Goal: Information Seeking & Learning: Learn about a topic

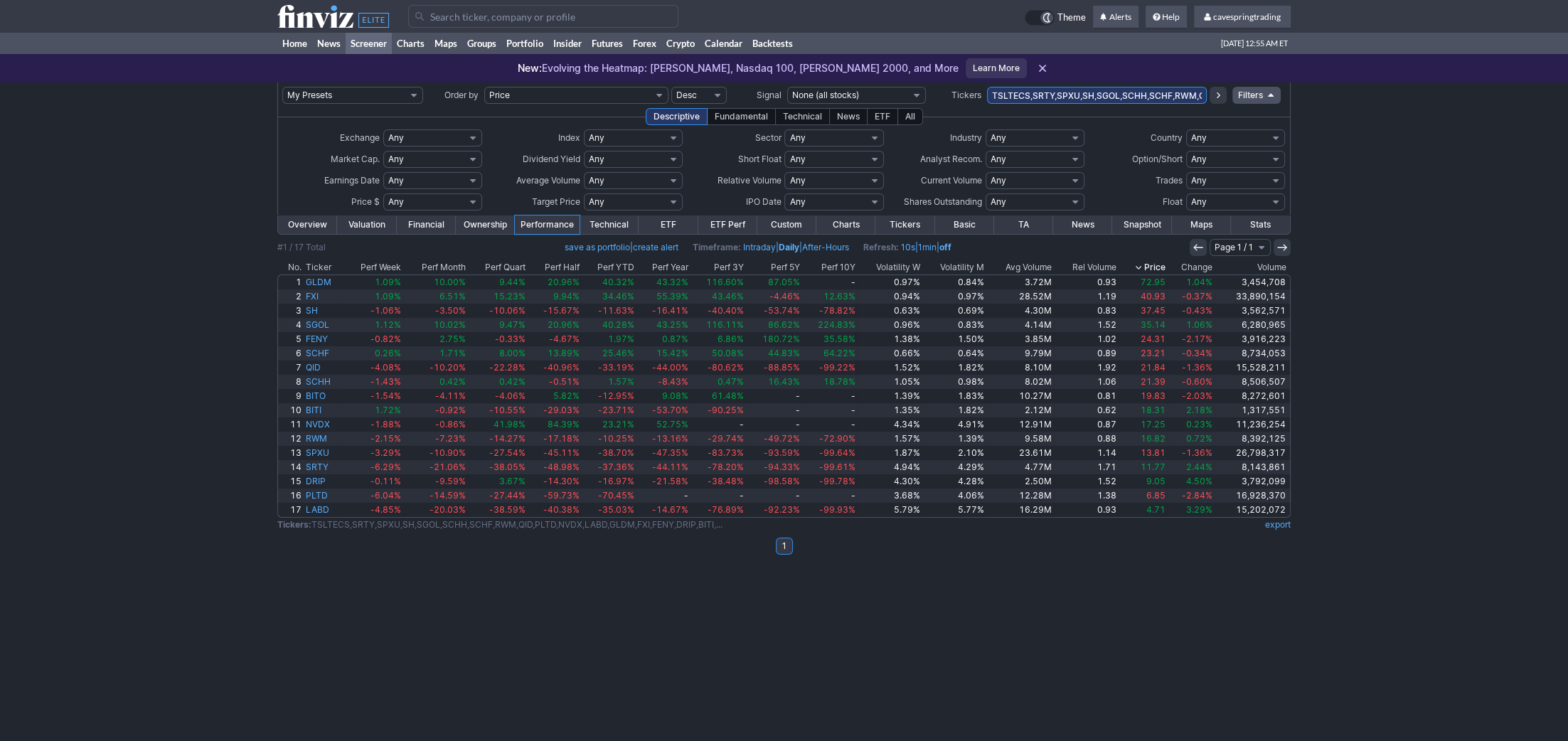
click at [1065, 101] on input "TSLTECS,SRTY,SPXU,SH,SGOL,SCHH,SCHF,RWM,QID,PLTD,NVDX,LABD,GLDM,FXI,FENY,DRIP,B…" at bounding box center [1097, 95] width 220 height 17
type input "TLT"
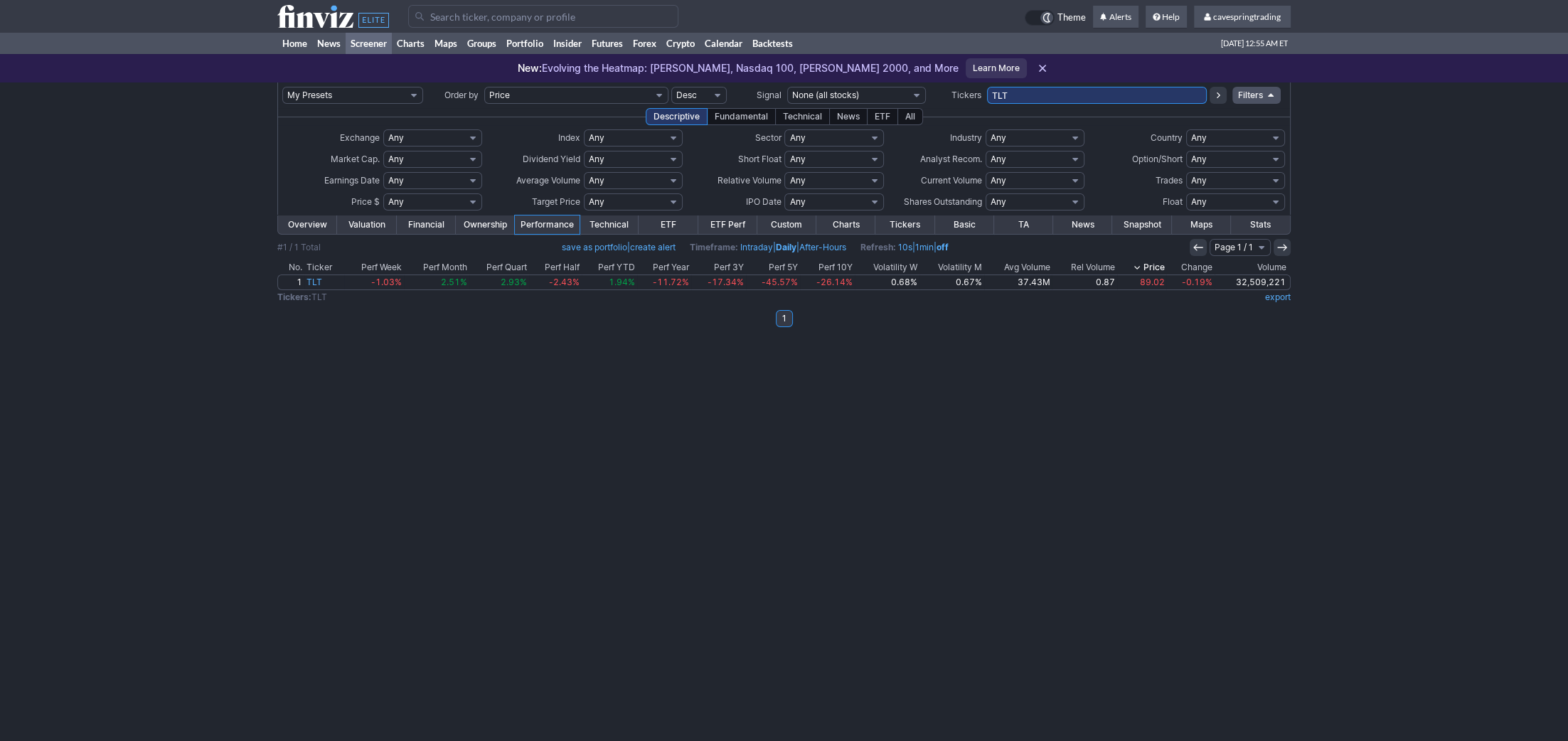
click at [1069, 98] on input "TLT" at bounding box center [1097, 95] width 220 height 17
type input "tecs,tecl"
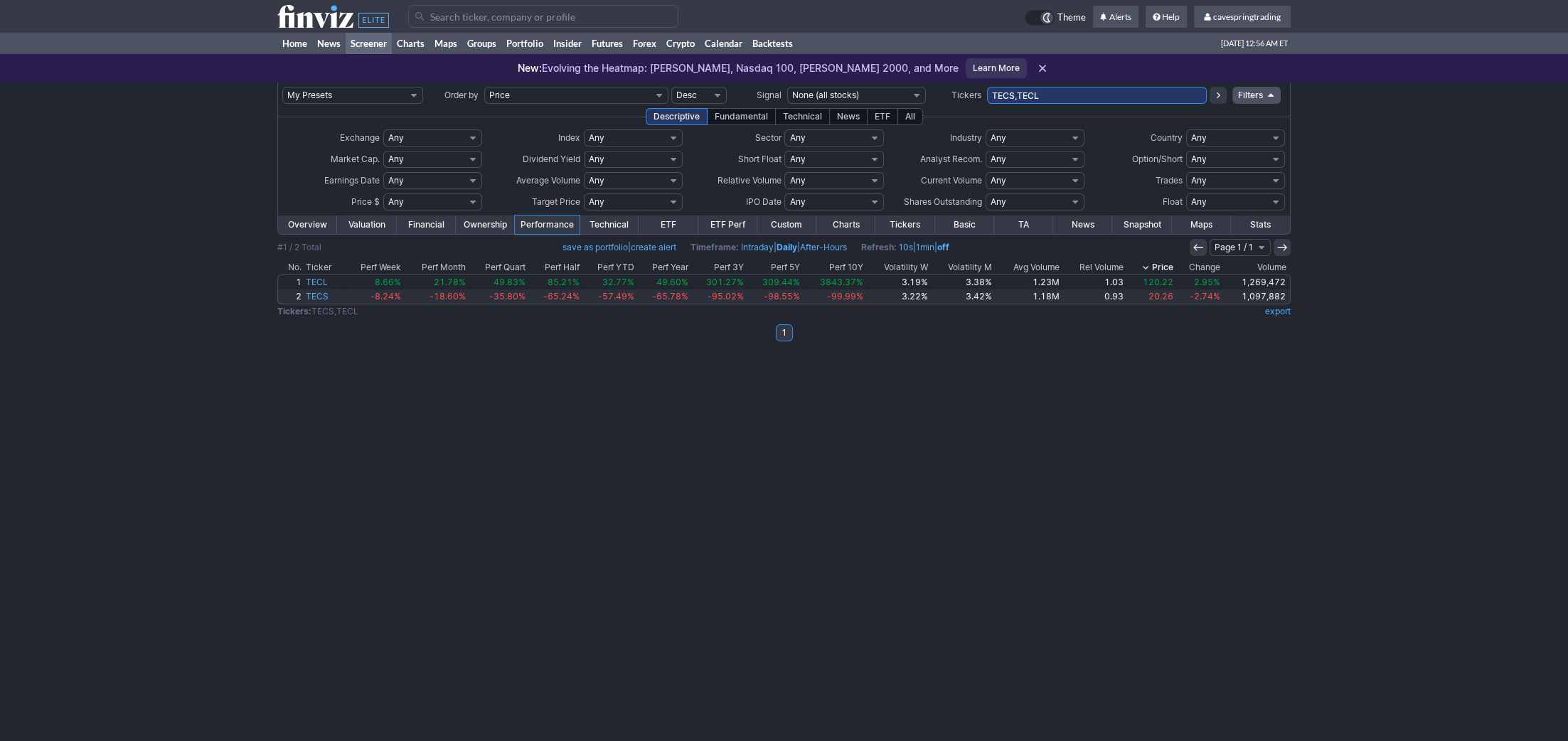
click at [1116, 94] on input "TECS,TECL" at bounding box center [1097, 95] width 220 height 17
type input "splg"
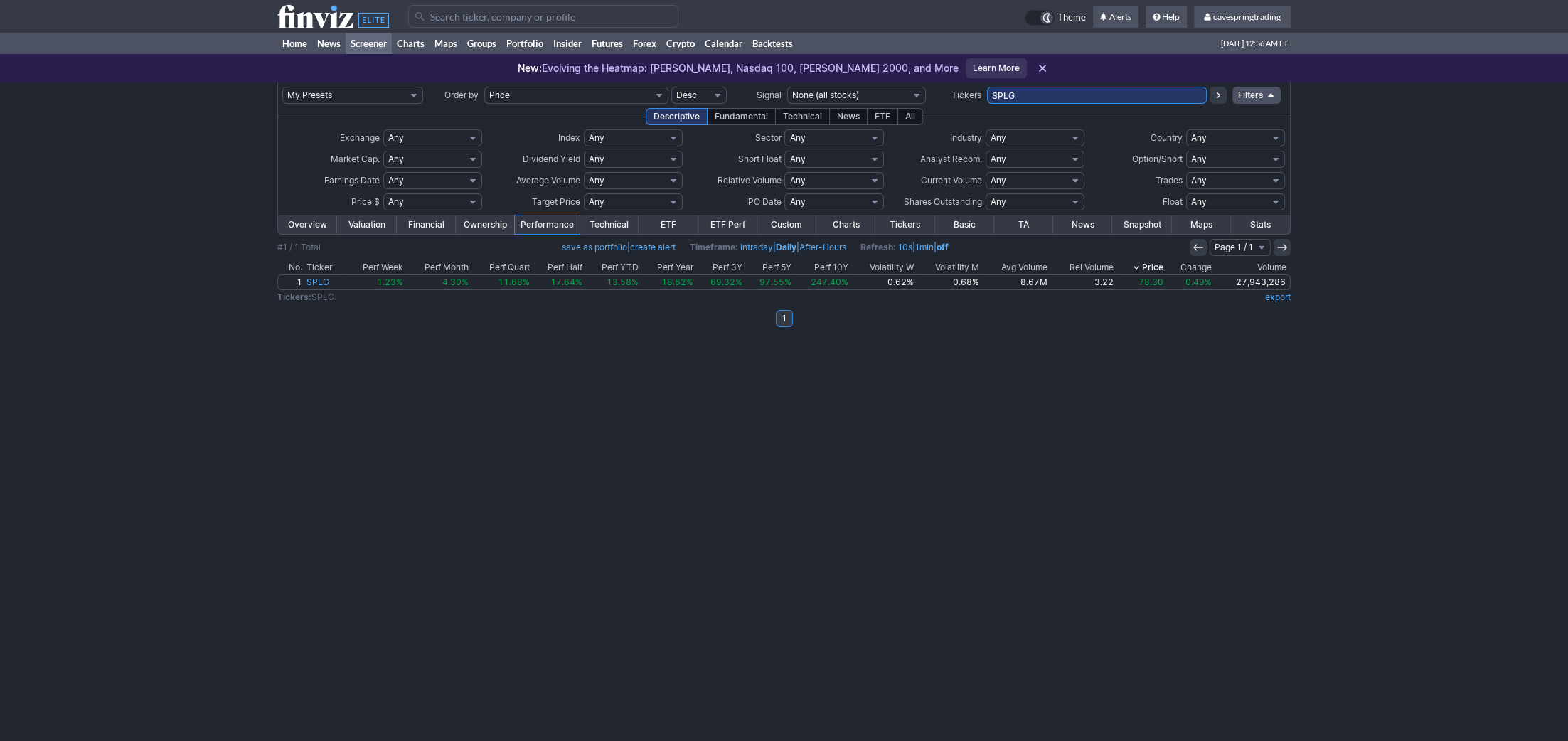
drag, startPoint x: 1037, startPoint y: 95, endPoint x: 898, endPoint y: 97, distance: 139.0
click at [987, 98] on input "SPLG" at bounding box center [1097, 95] width 220 height 17
drag, startPoint x: 1003, startPoint y: 83, endPoint x: 1004, endPoint y: 98, distance: 15.0
click at [1002, 91] on td "SPLG" at bounding box center [1097, 95] width 220 height 25
click at [1014, 98] on input "SPLG" at bounding box center [1097, 95] width 220 height 17
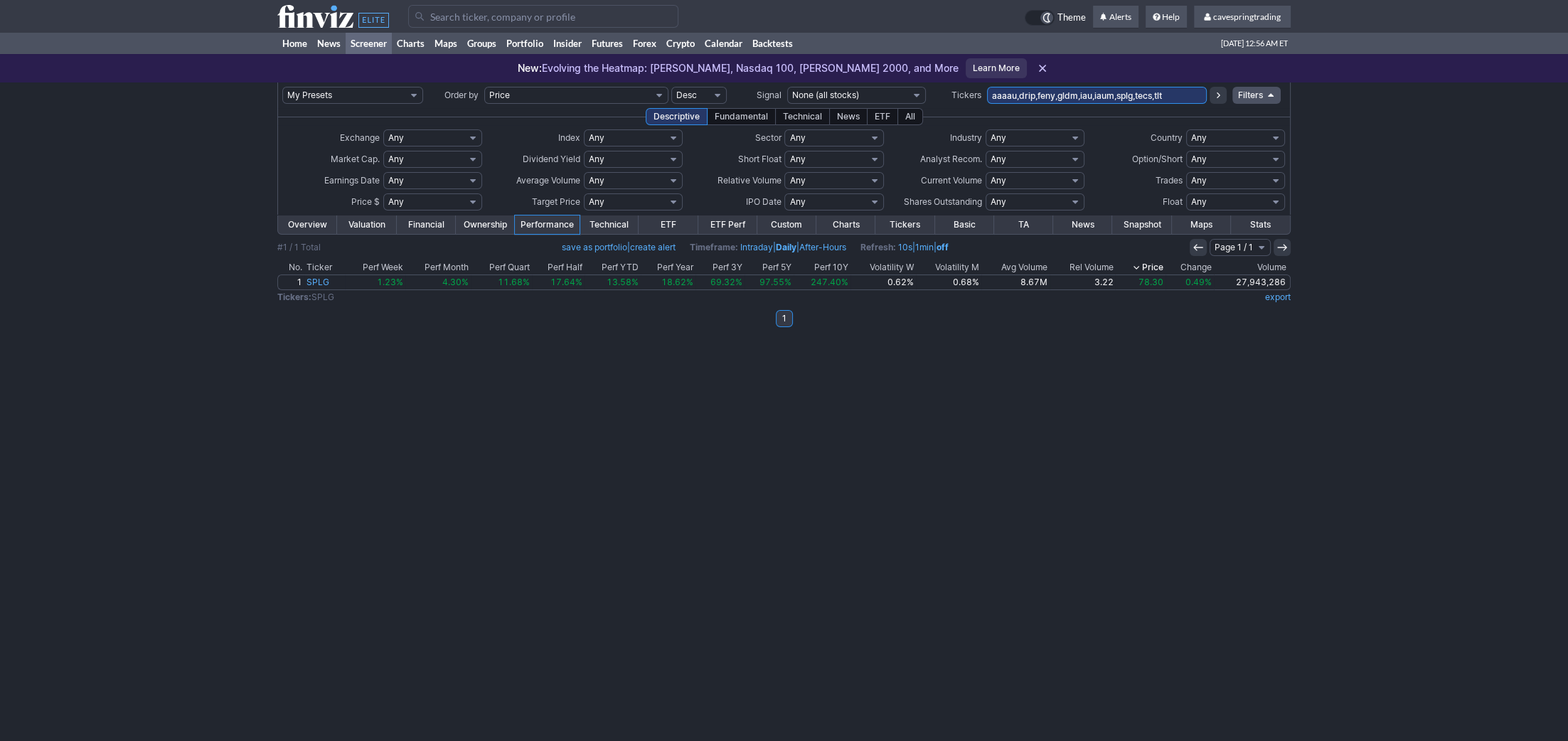
type input "aaaau,drip,feny,gldm,iau,iaum,splg,tecs,tlt"
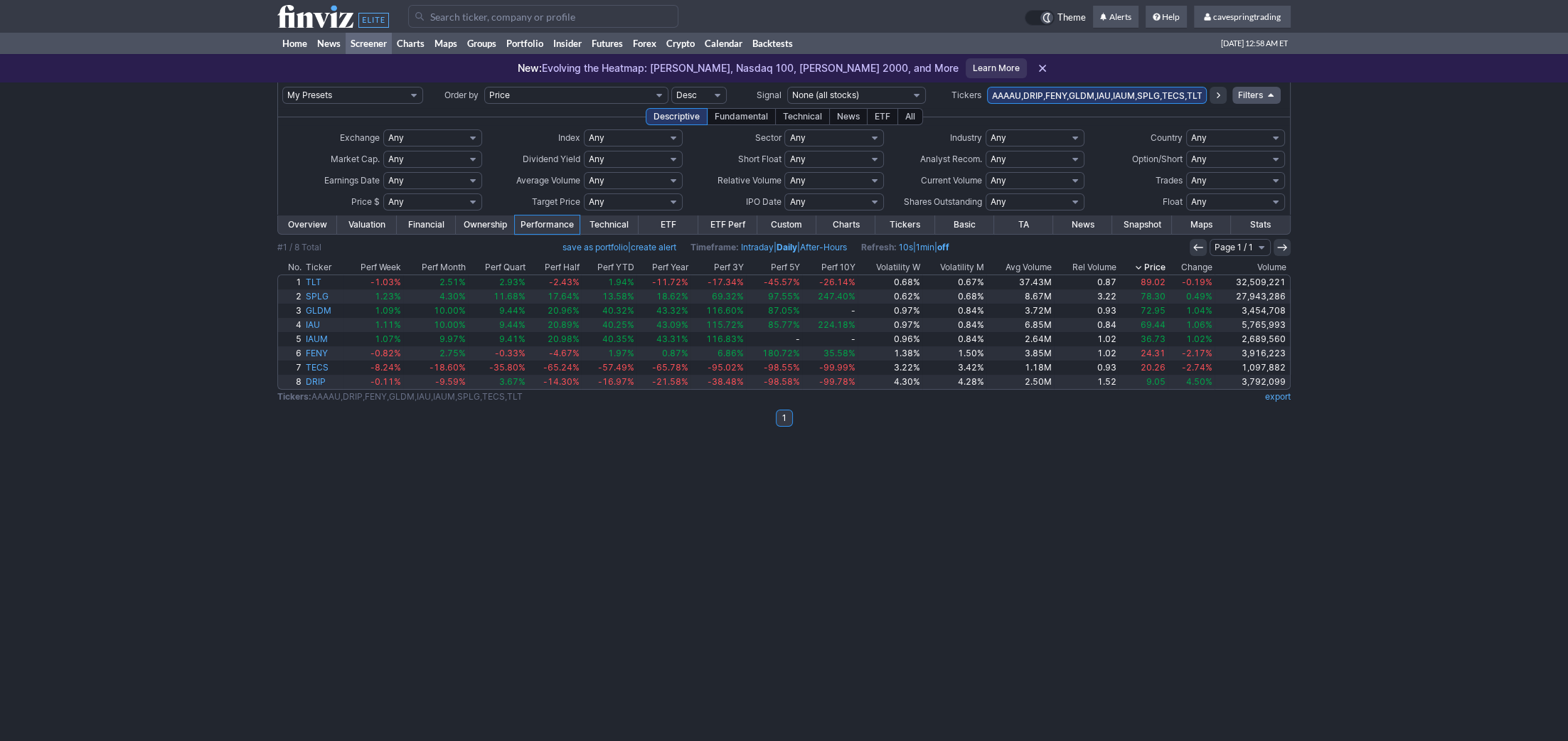
click at [911, 457] on div "My Presets -Save Screen -Edit Screens s: RATIO USE s: RATIO s: stock screen s: …" at bounding box center [784, 412] width 1568 height 659
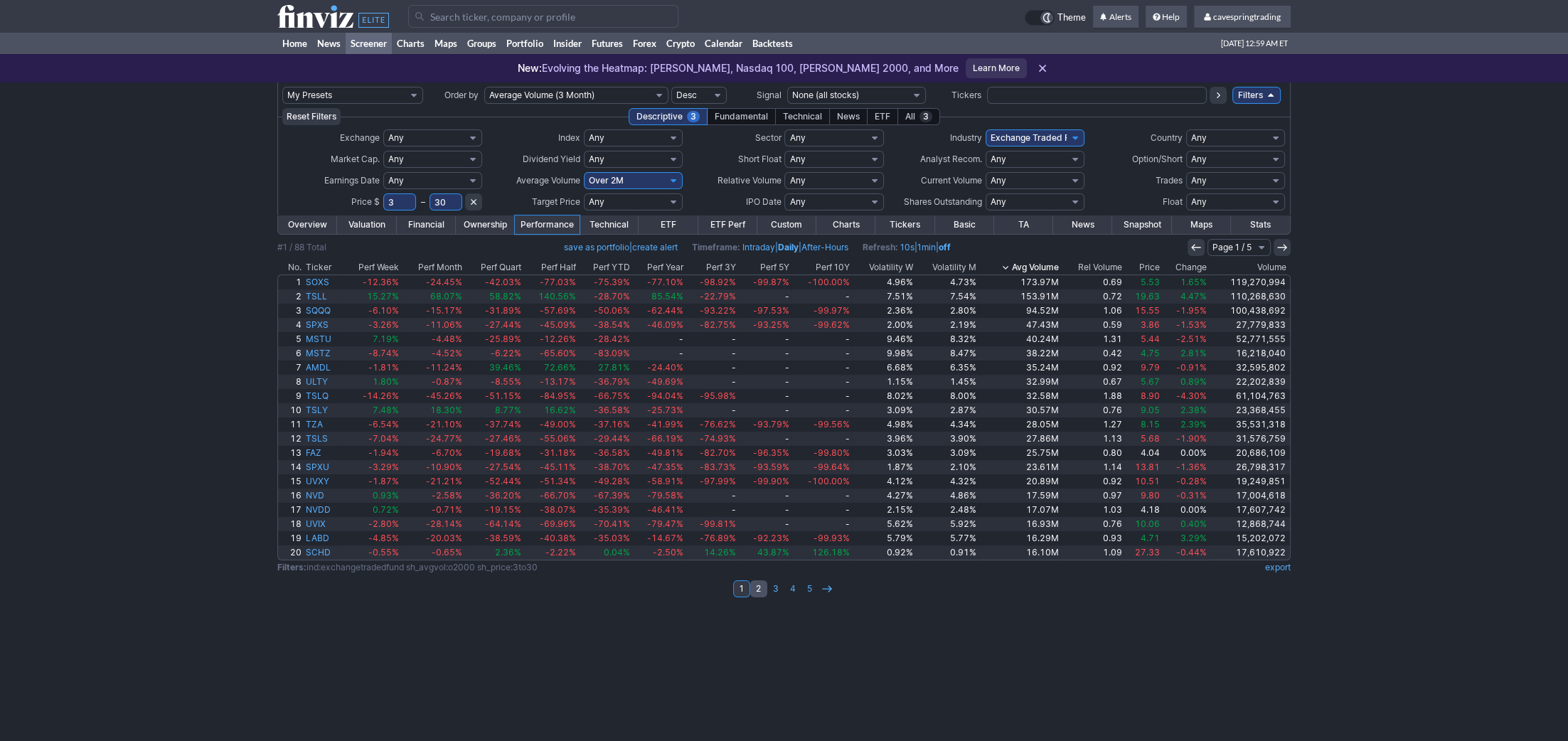
click at [756, 592] on link "2" at bounding box center [759, 589] width 17 height 17
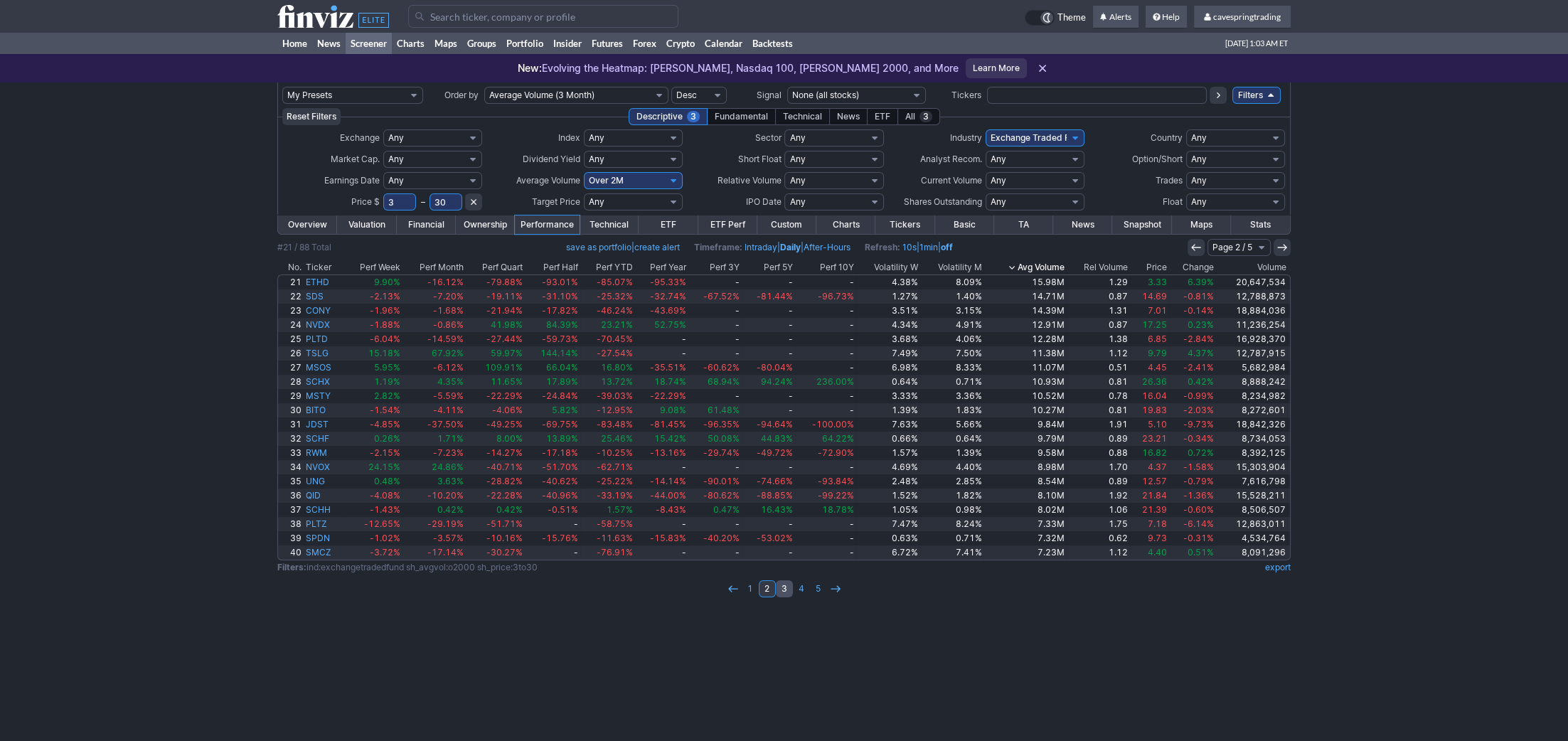
click at [784, 590] on link "3" at bounding box center [784, 589] width 17 height 17
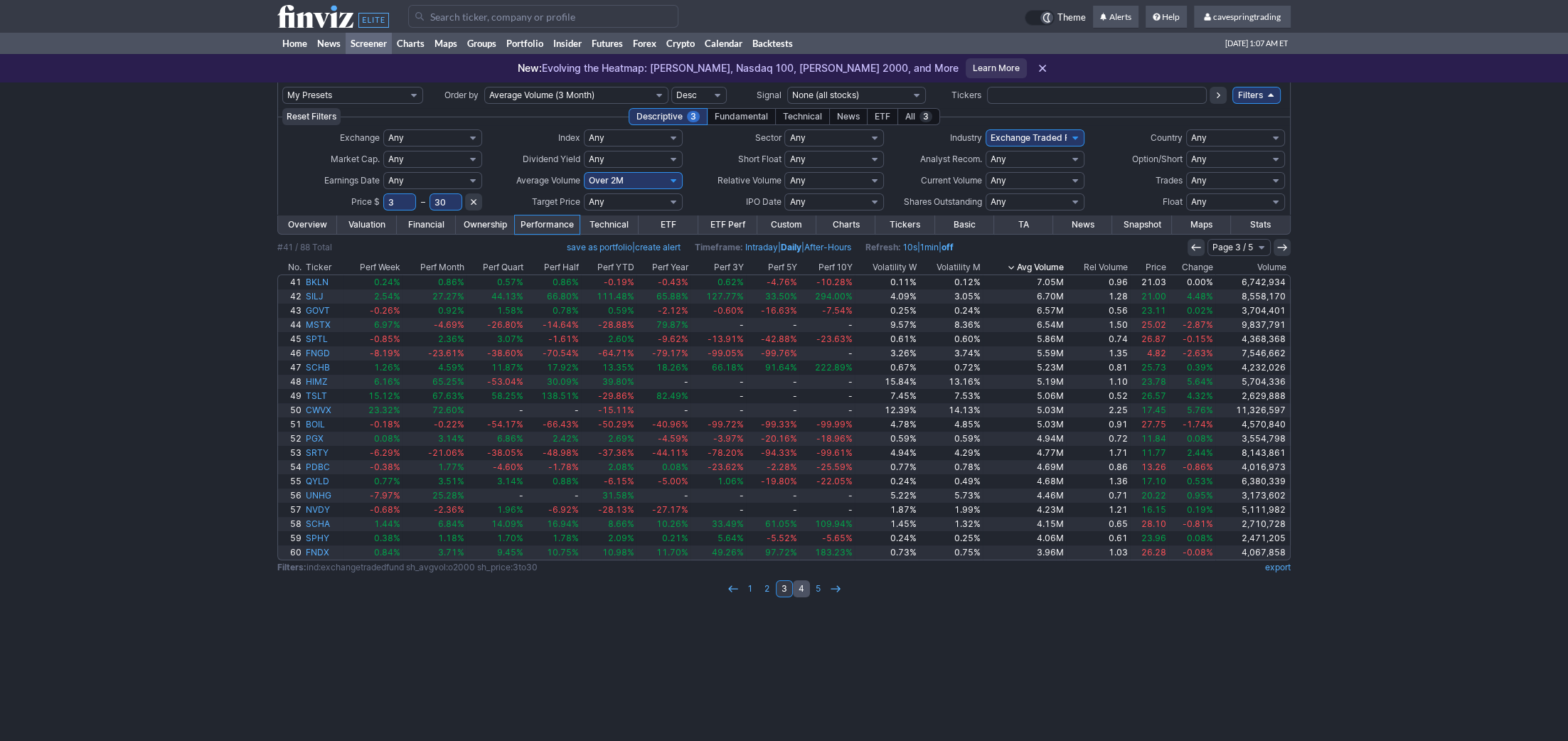
click at [806, 585] on link "4" at bounding box center [801, 589] width 17 height 17
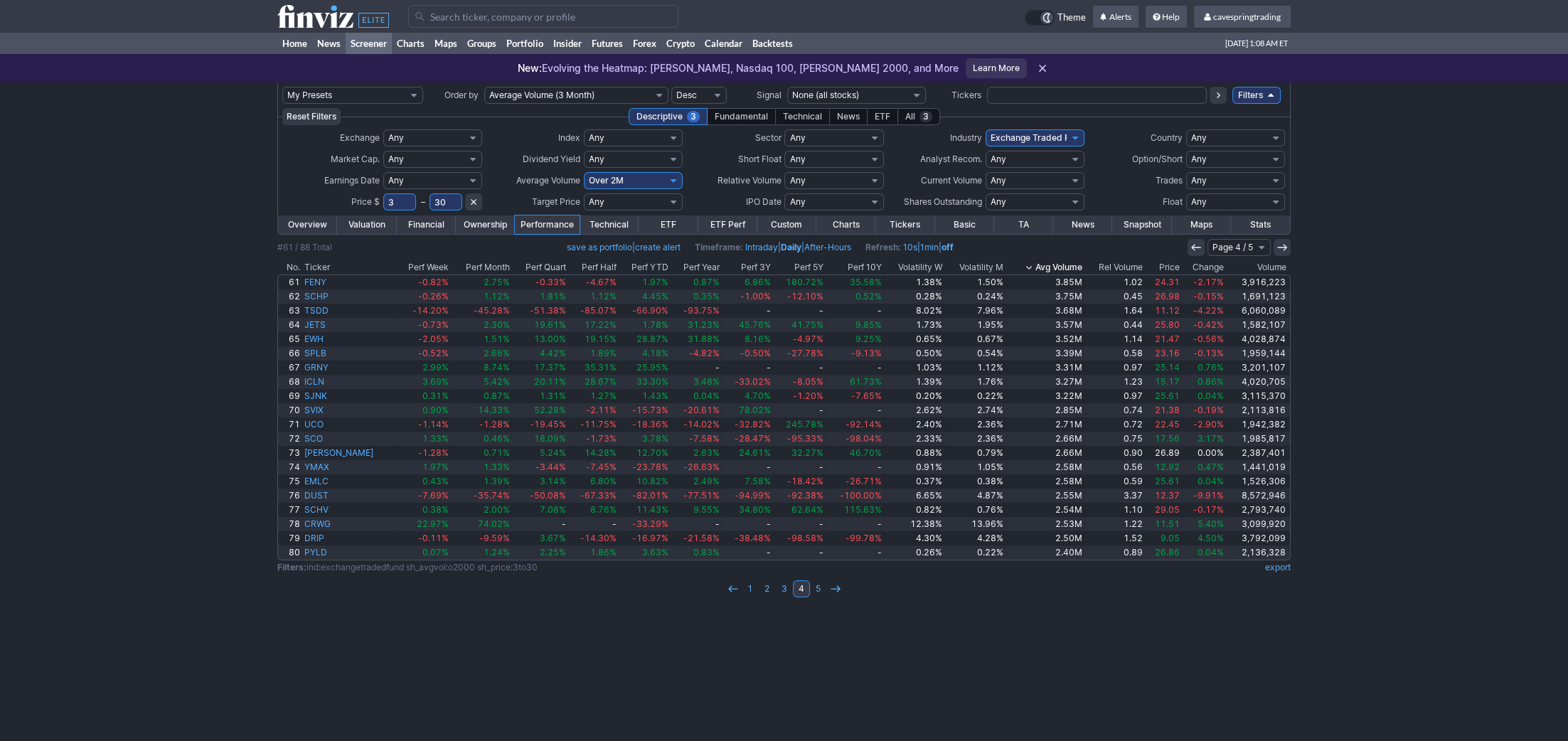
drag, startPoint x: 396, startPoint y: 205, endPoint x: 334, endPoint y: 202, distance: 62.1
click at [384, 203] on input "3" at bounding box center [400, 202] width 33 height 17
type input "1"
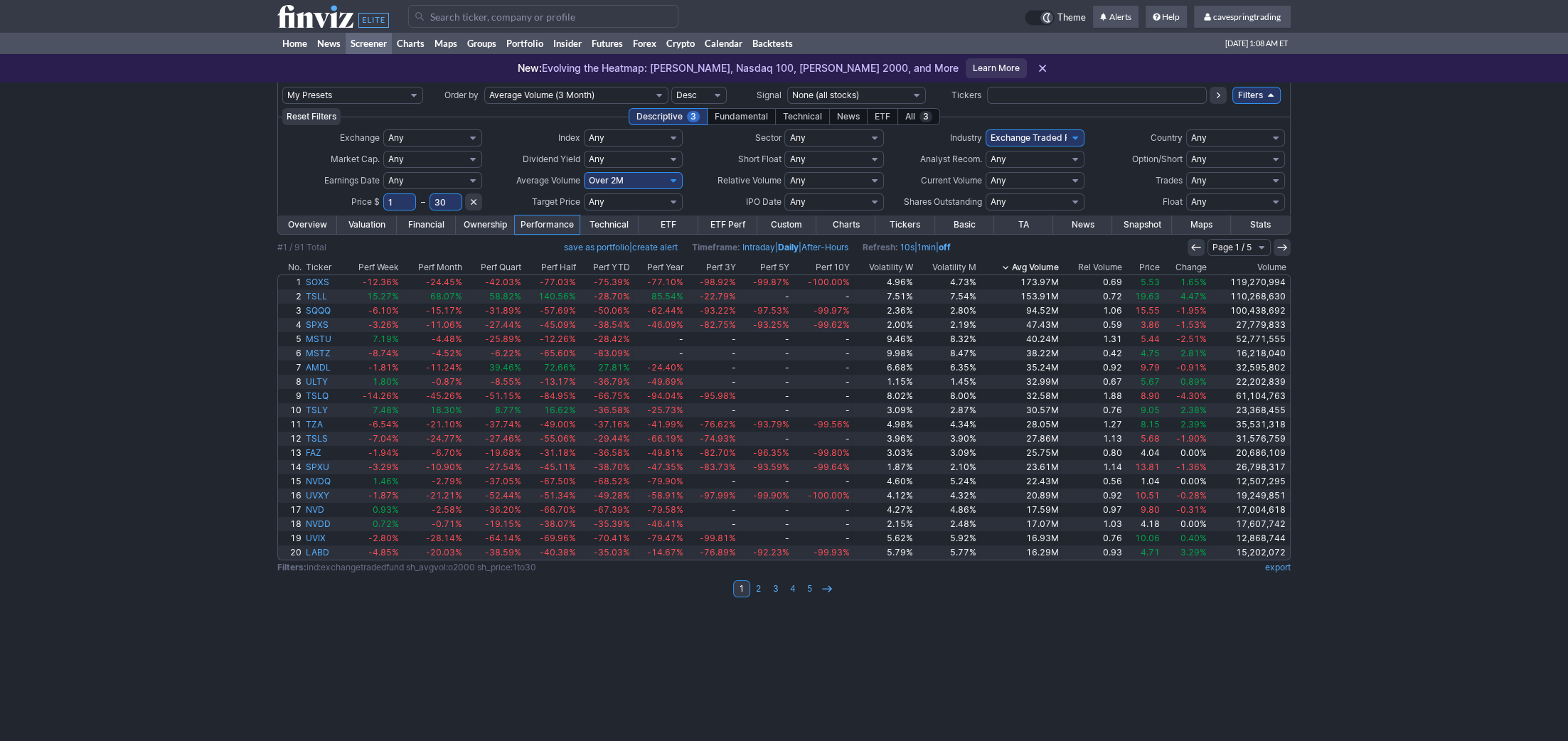
drag, startPoint x: 445, startPoint y: 204, endPoint x: 401, endPoint y: 200, distance: 44.2
click at [430, 200] on input "30" at bounding box center [446, 202] width 33 height 17
type input "3"
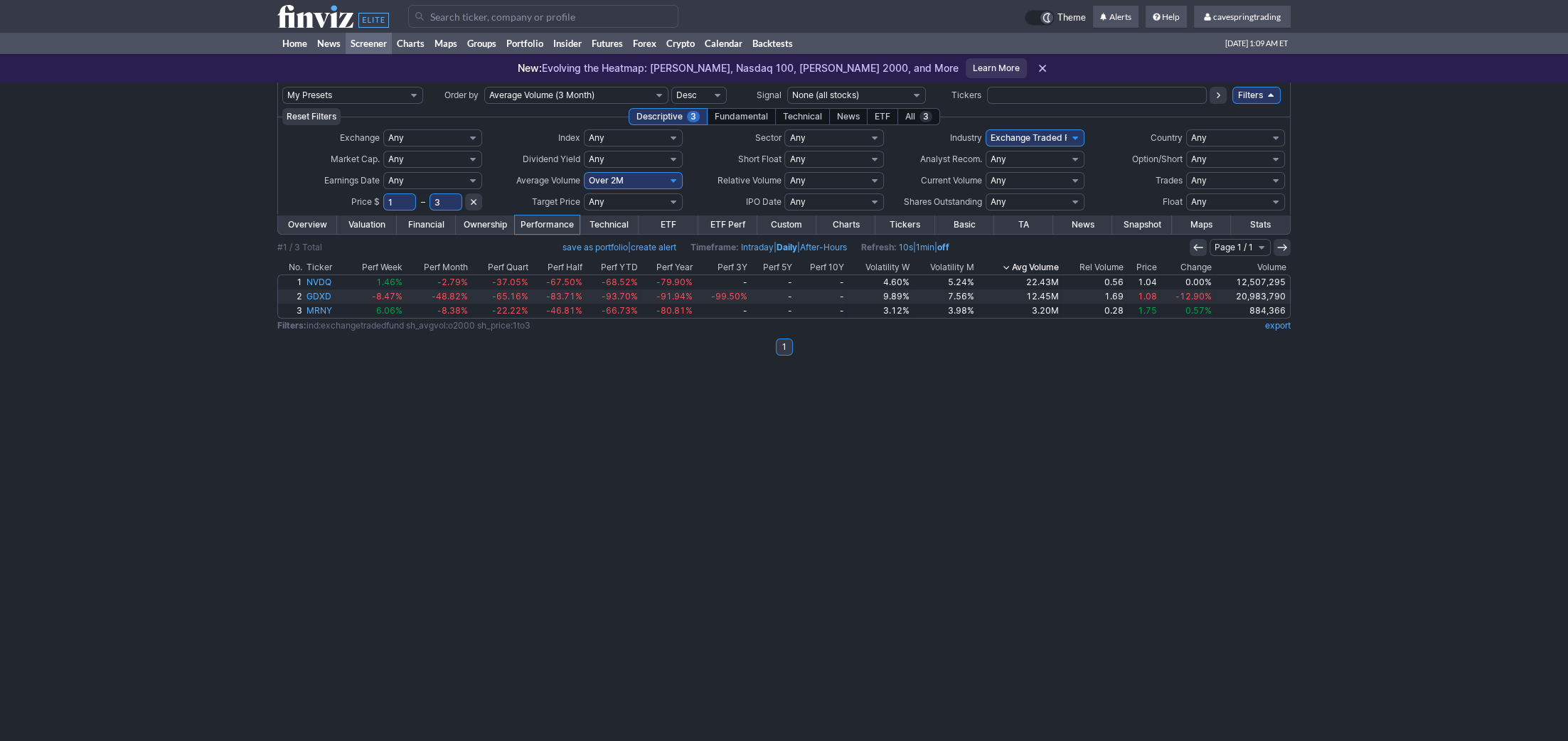
drag, startPoint x: 394, startPoint y: 202, endPoint x: 309, endPoint y: 178, distance: 88.3
click at [384, 194] on input "1" at bounding box center [400, 202] width 33 height 17
type input "30"
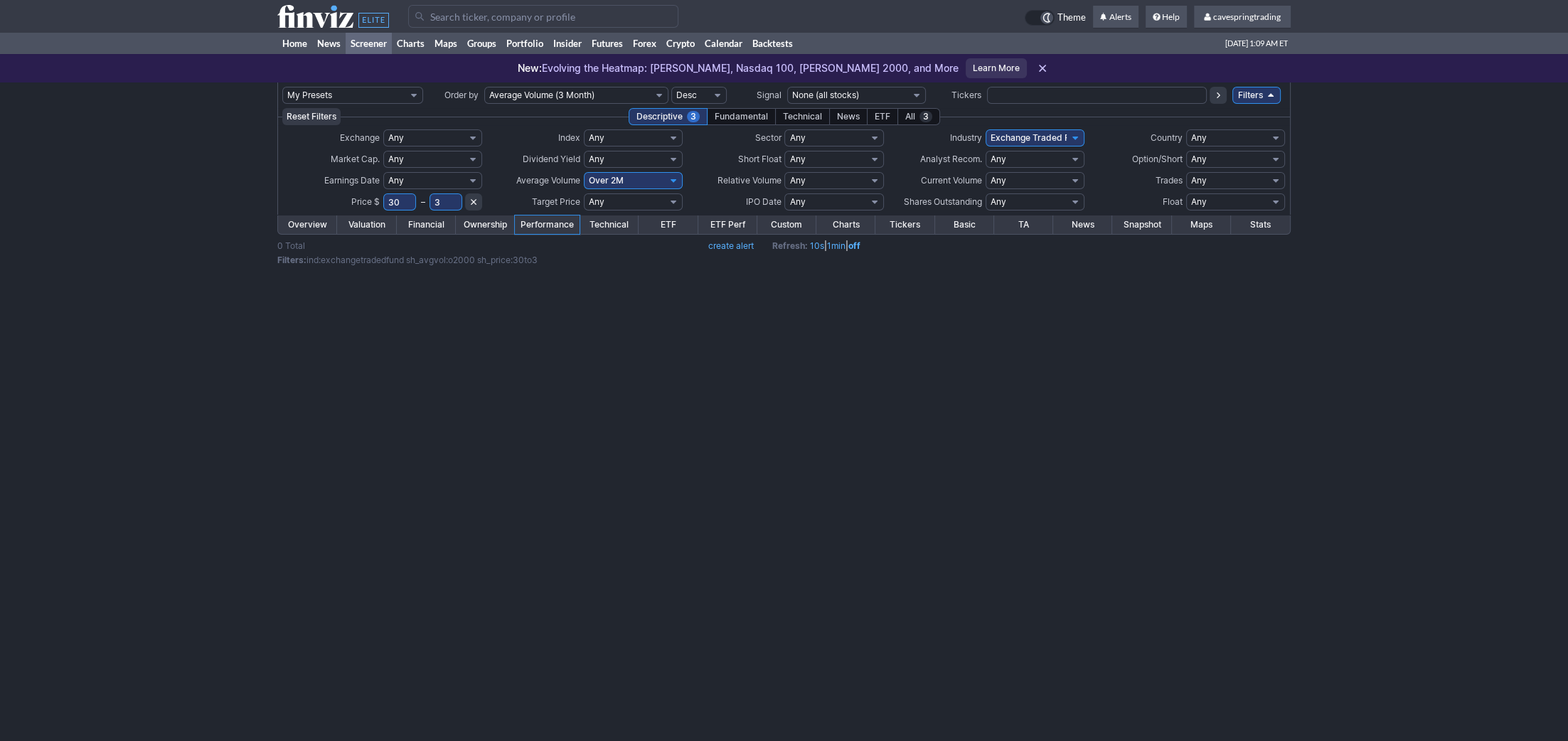
drag, startPoint x: 442, startPoint y: 198, endPoint x: 265, endPoint y: 149, distance: 183.7
click at [430, 194] on input "3" at bounding box center [446, 202] width 33 height 17
type input "90"
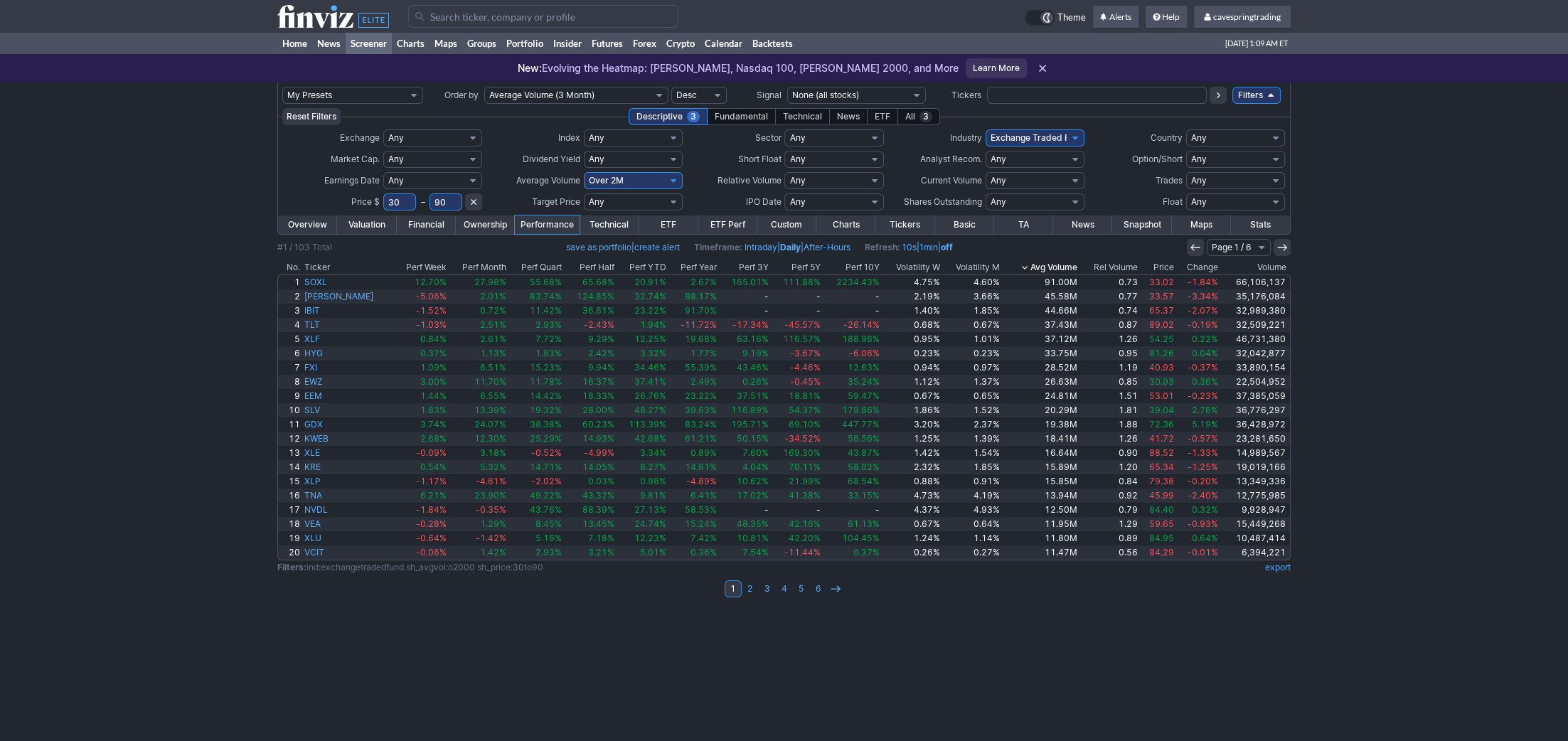
click at [909, 267] on th "Volatility W" at bounding box center [912, 267] width 59 height 14
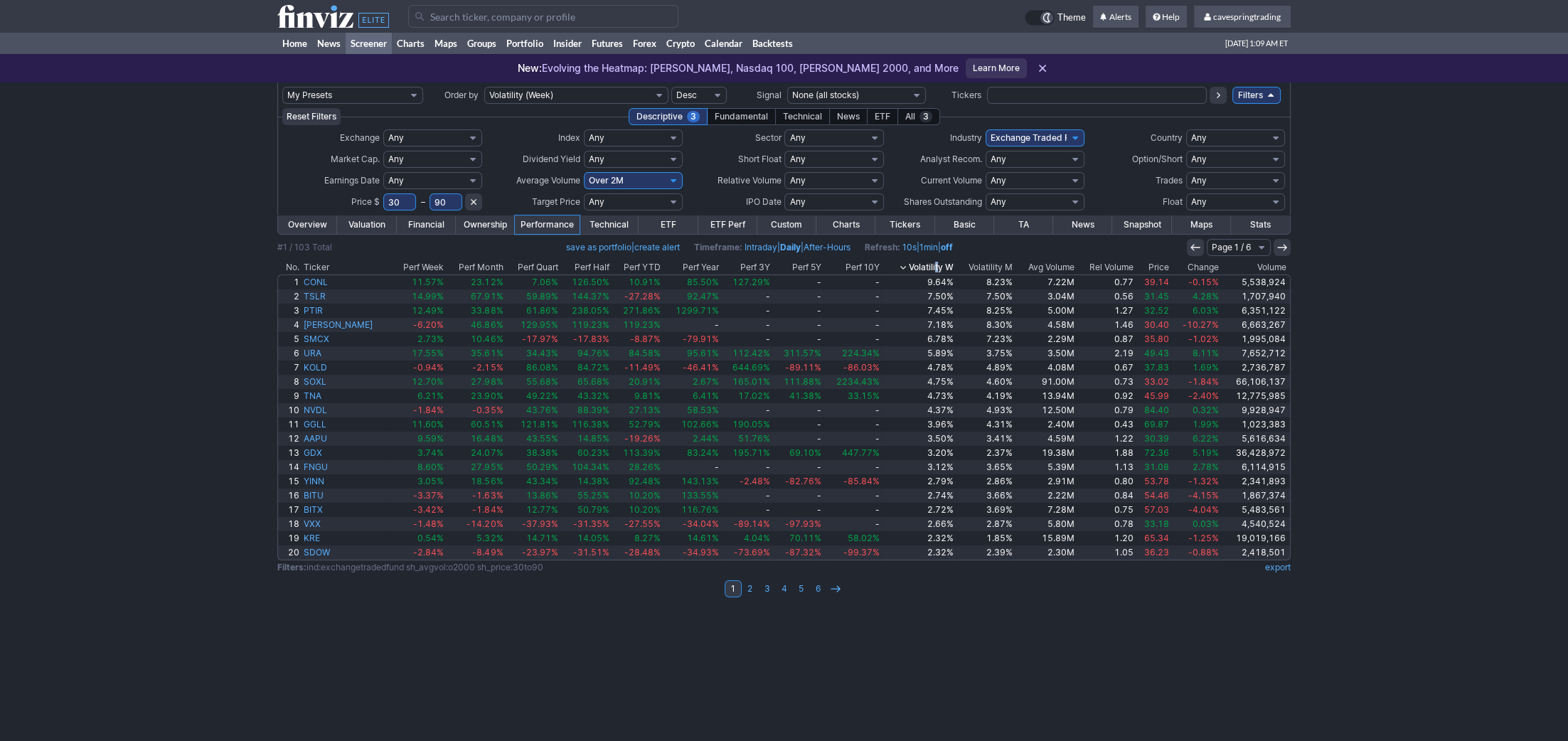
click at [919, 267] on th "Volatility W" at bounding box center [919, 267] width 74 height 14
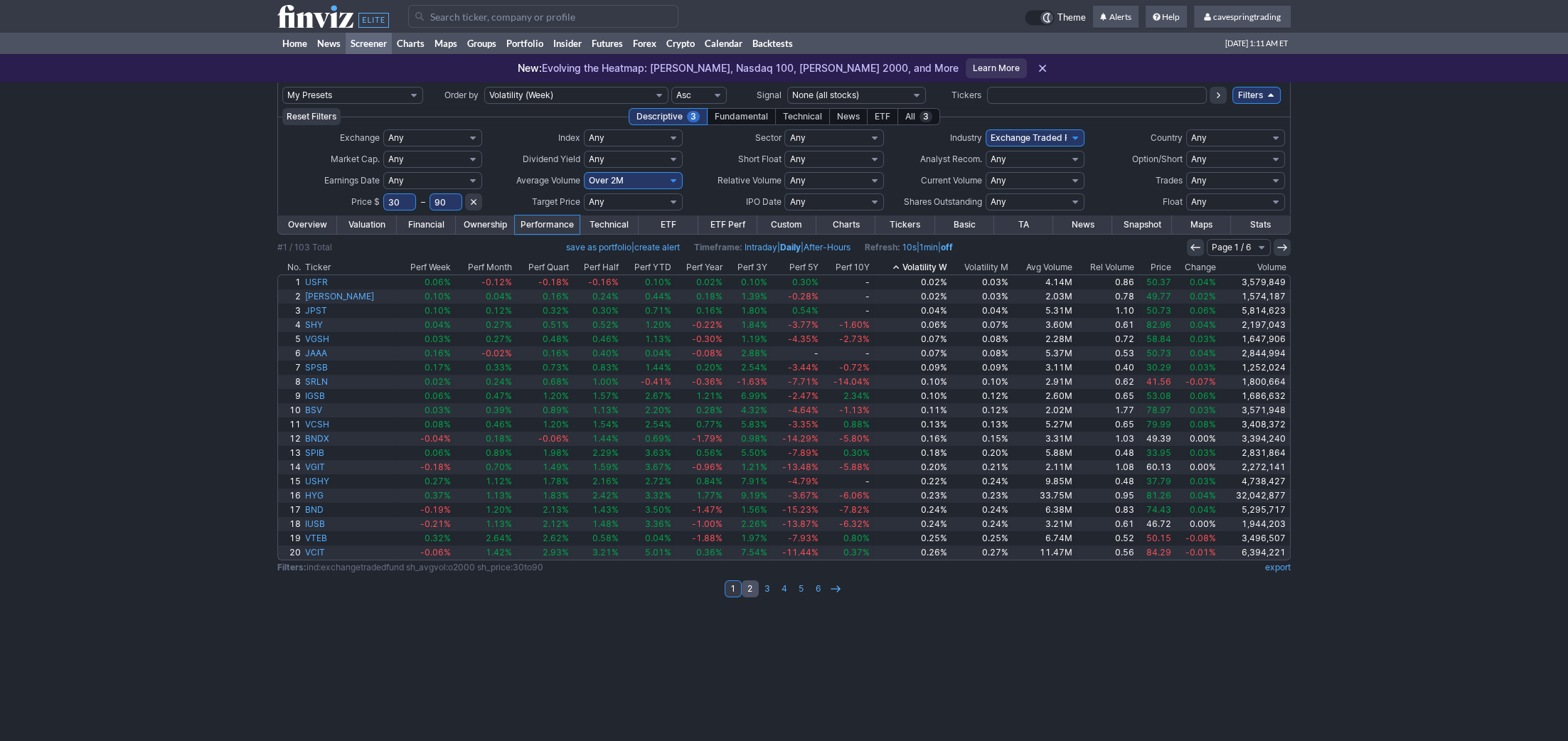
click at [755, 593] on link "2" at bounding box center [750, 589] width 17 height 17
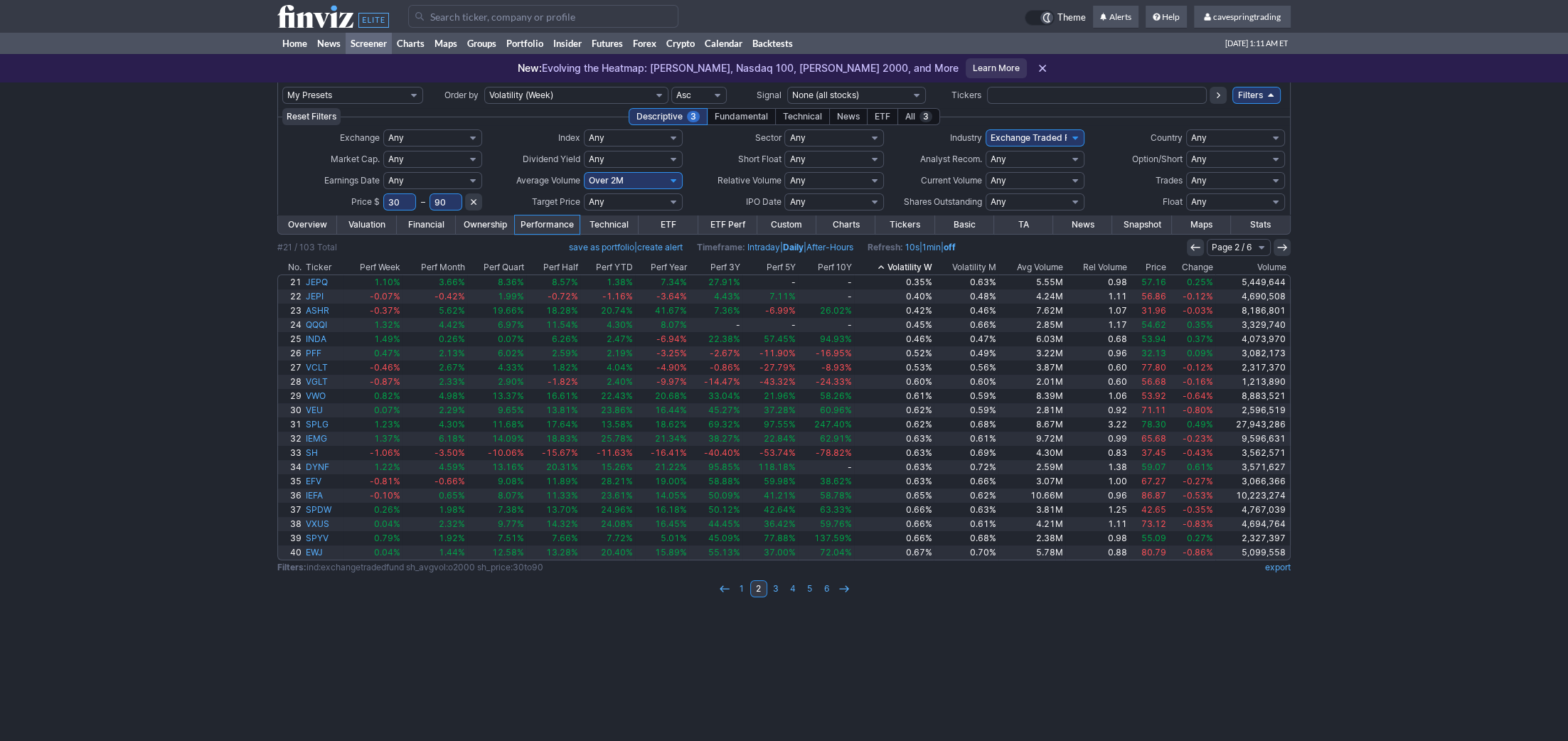
click at [1273, 569] on link "export" at bounding box center [1278, 567] width 25 height 11
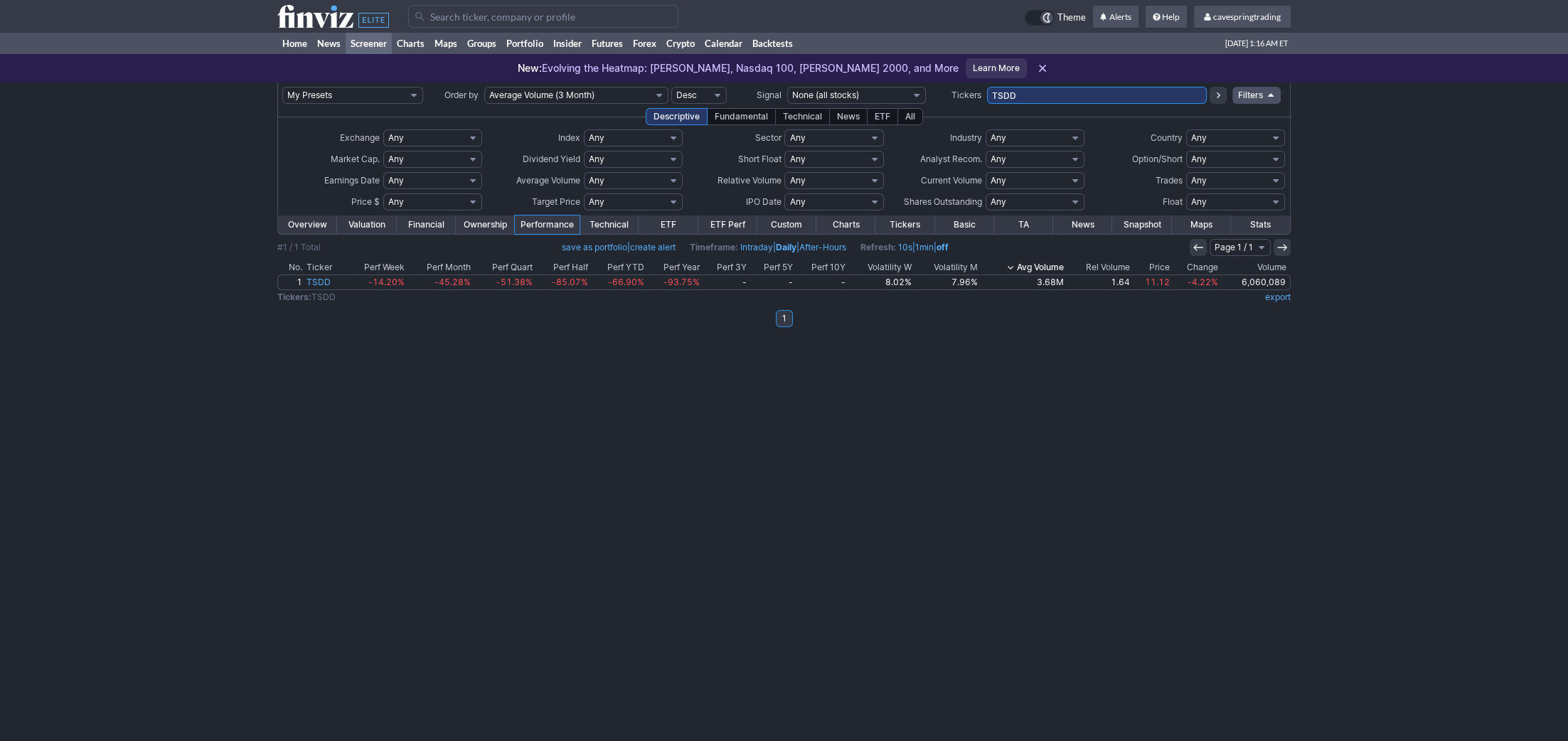
drag, startPoint x: 1025, startPoint y: 98, endPoint x: 646, endPoint y: 10, distance: 389.1
click at [987, 87] on input "TSDD" at bounding box center [1097, 95] width 220 height 17
type input "vxus"
